Goal: Obtain resource: Download file/media

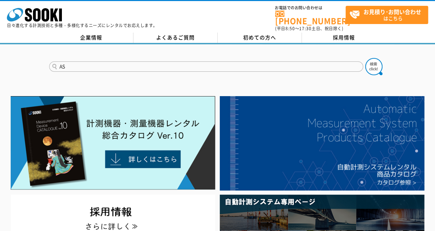
type input "AS"
click at [365, 58] on button at bounding box center [373, 66] width 17 height 17
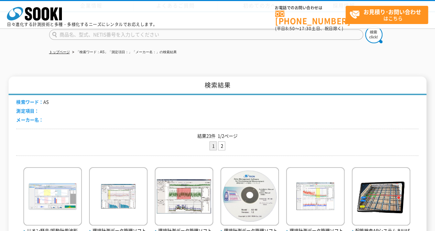
scroll to position [103, 0]
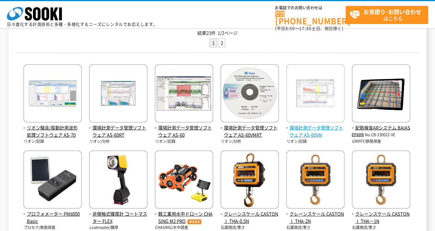
click at [322, 124] on span "環境計測データ管理ソフトウェア AS-60VM" at bounding box center [315, 131] width 58 height 14
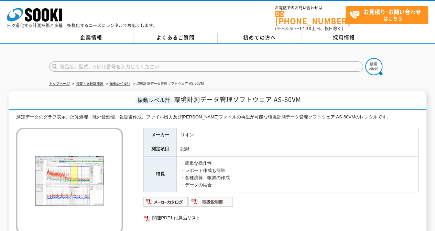
scroll to position [103, 0]
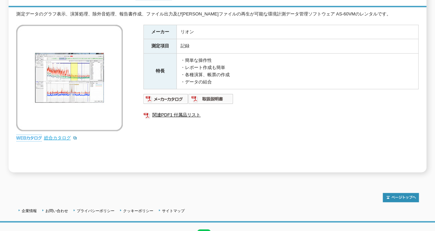
click at [65, 135] on link "総合カタログ" at bounding box center [61, 137] width 34 height 5
